Goal: Obtain resource: Download file/media

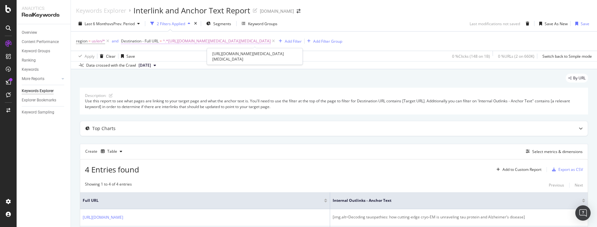
click at [271, 40] on span "^.*[URL][DOMAIN_NAME][MEDICAL_DATA][MEDICAL_DATA]" at bounding box center [217, 41] width 108 height 9
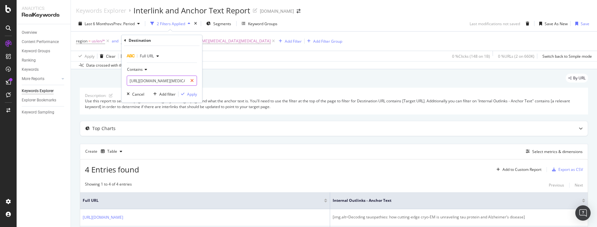
click at [193, 79] on div at bounding box center [191, 81] width 9 height 10
click at [189, 81] on input "text" at bounding box center [162, 81] width 70 height 10
paste input "[URL][DOMAIN_NAME]"
type input "[URL][DOMAIN_NAME]"
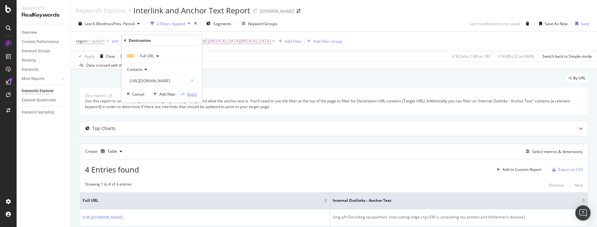
scroll to position [0, 0]
click at [190, 94] on div "Apply" at bounding box center [192, 94] width 10 height 5
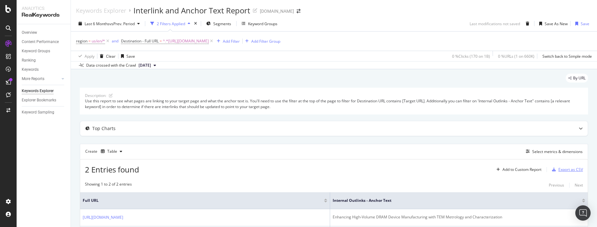
click at [571, 169] on div "Export as CSV" at bounding box center [570, 169] width 25 height 5
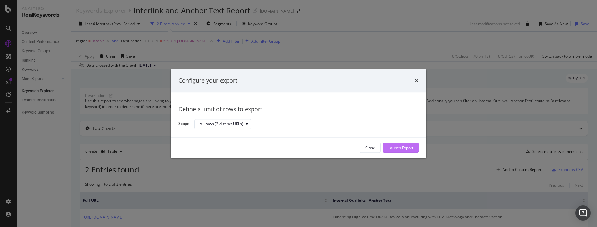
click at [408, 147] on div "Launch Export" at bounding box center [400, 147] width 25 height 5
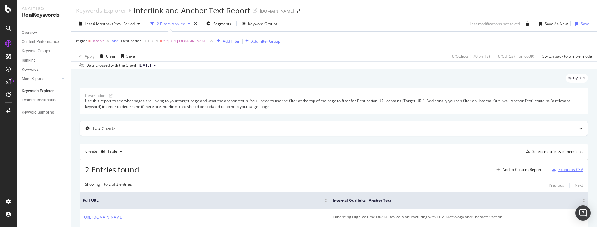
scroll to position [1, 0]
